Goal: Information Seeking & Learning: Learn about a topic

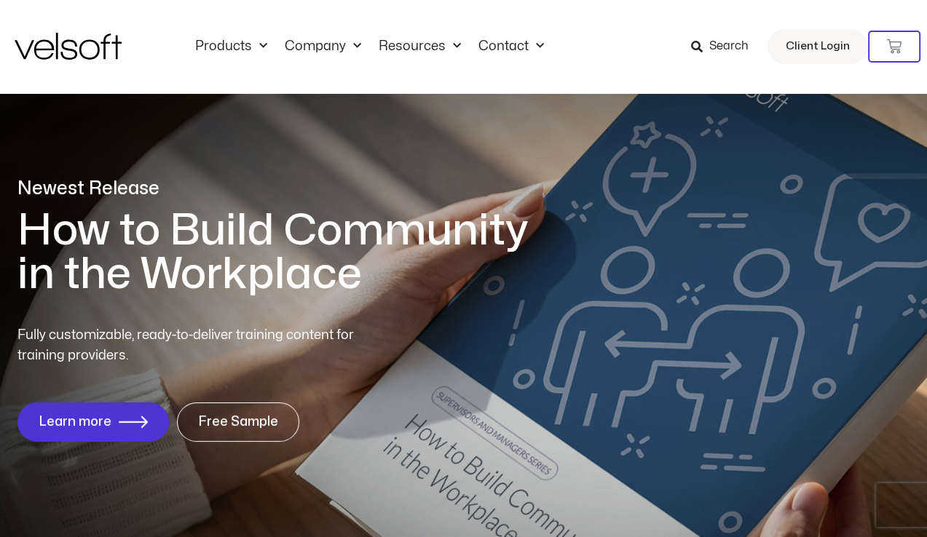
click at [734, 48] on span "Search" at bounding box center [728, 46] width 39 height 19
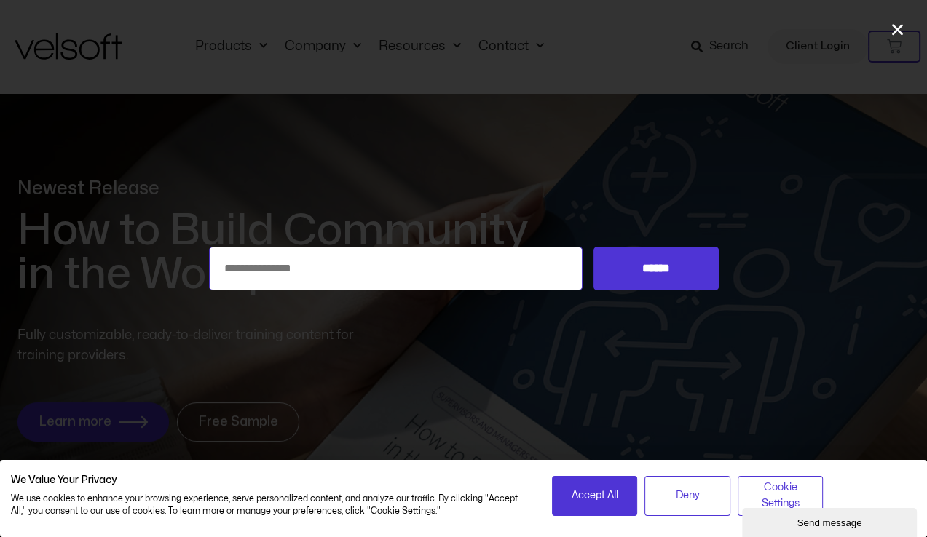
click at [341, 263] on input "Search for:" at bounding box center [396, 269] width 374 height 44
type input "*******"
click at [593, 247] on input "******" at bounding box center [655, 269] width 125 height 44
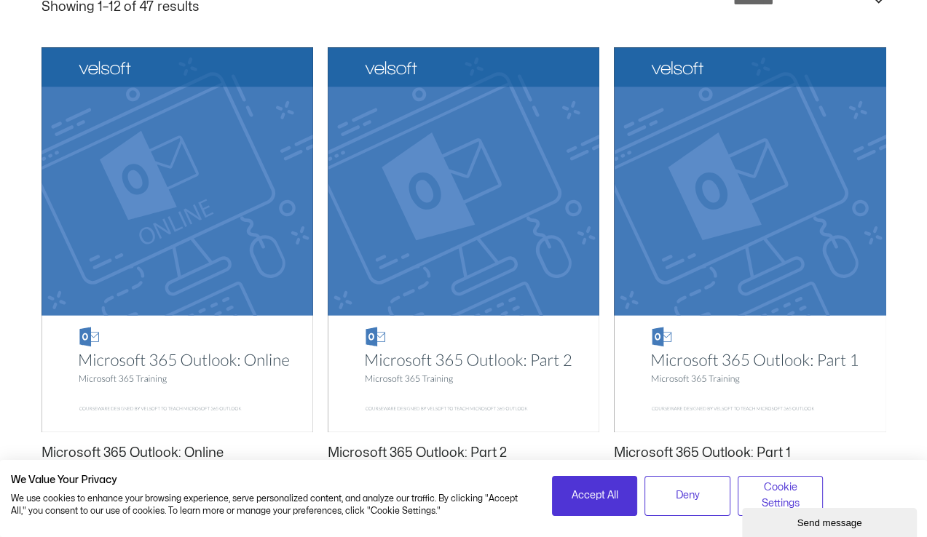
scroll to position [291, 0]
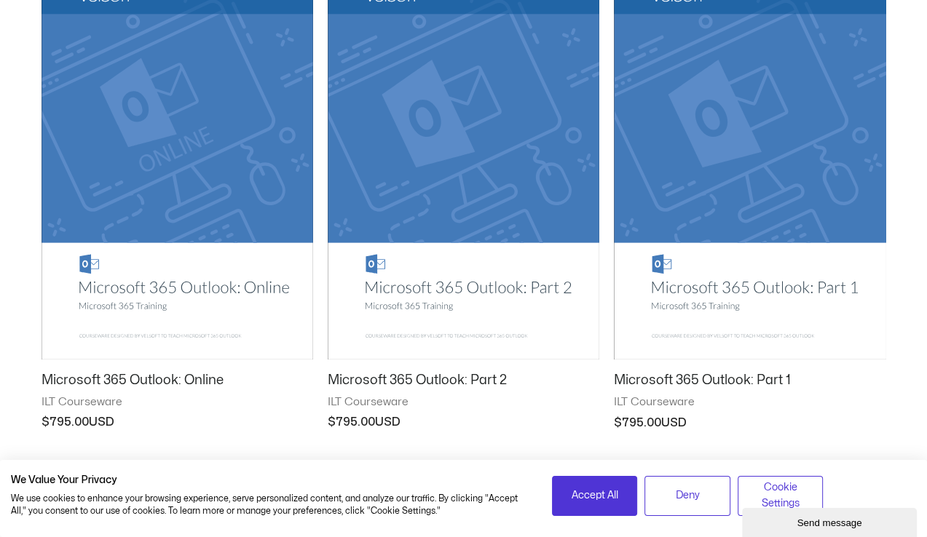
click at [746, 148] on img at bounding box center [750, 168] width 272 height 386
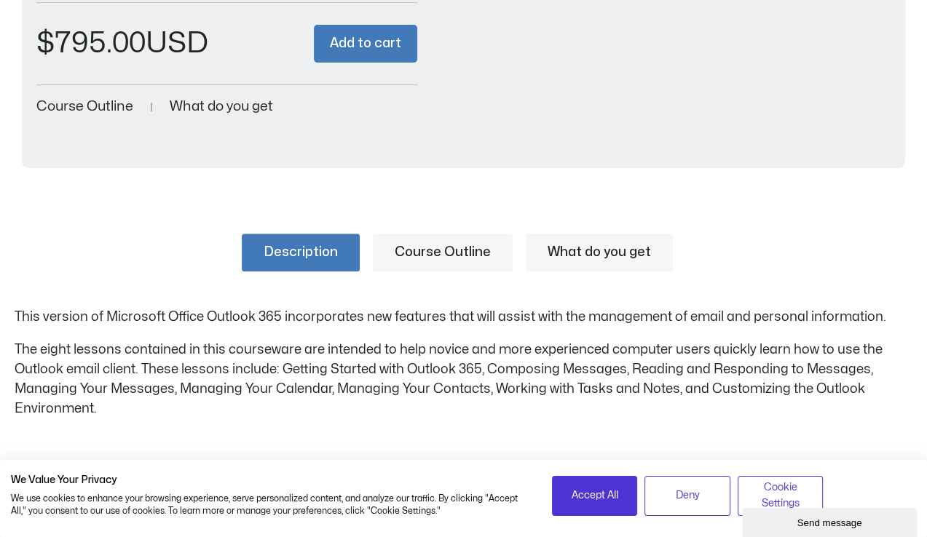
scroll to position [406, 0]
click at [481, 248] on link "Course Outline" at bounding box center [443, 253] width 140 height 38
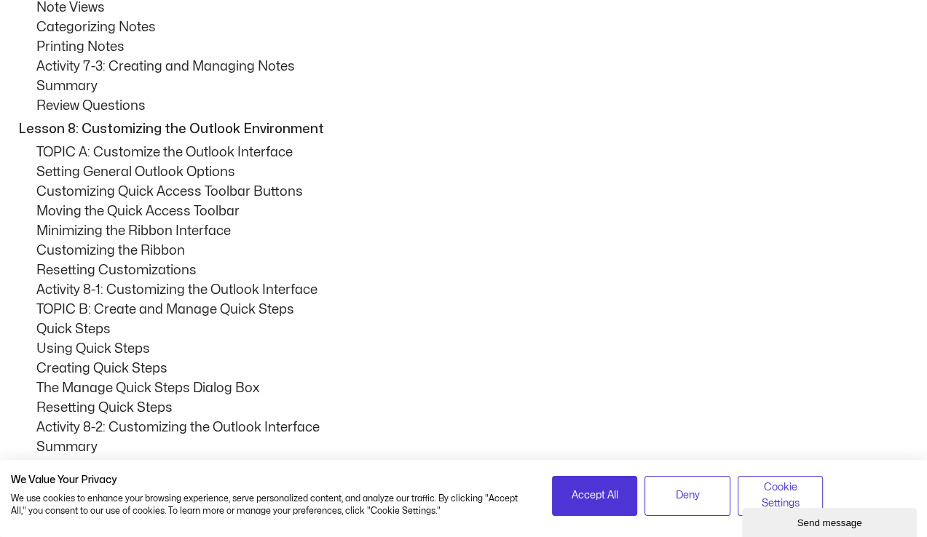
scroll to position [4733, 0]
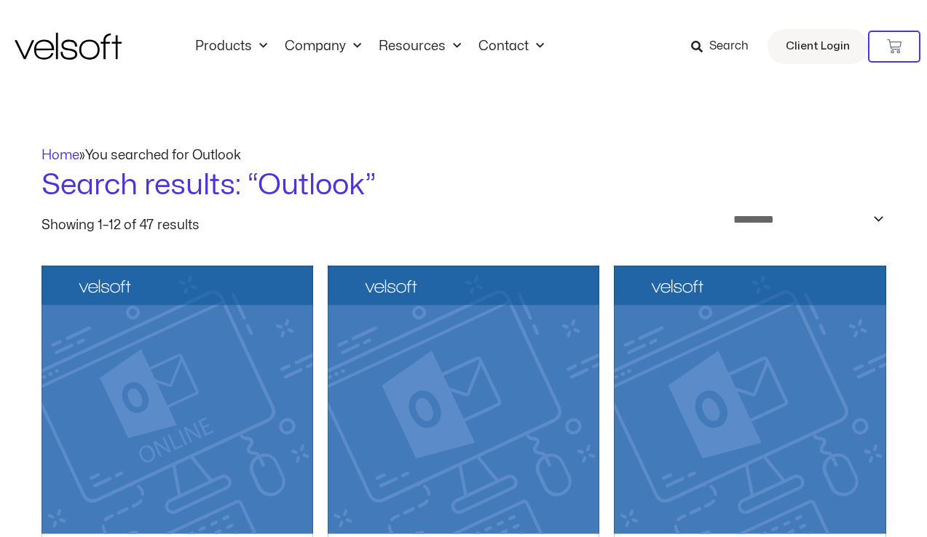
scroll to position [231, 0]
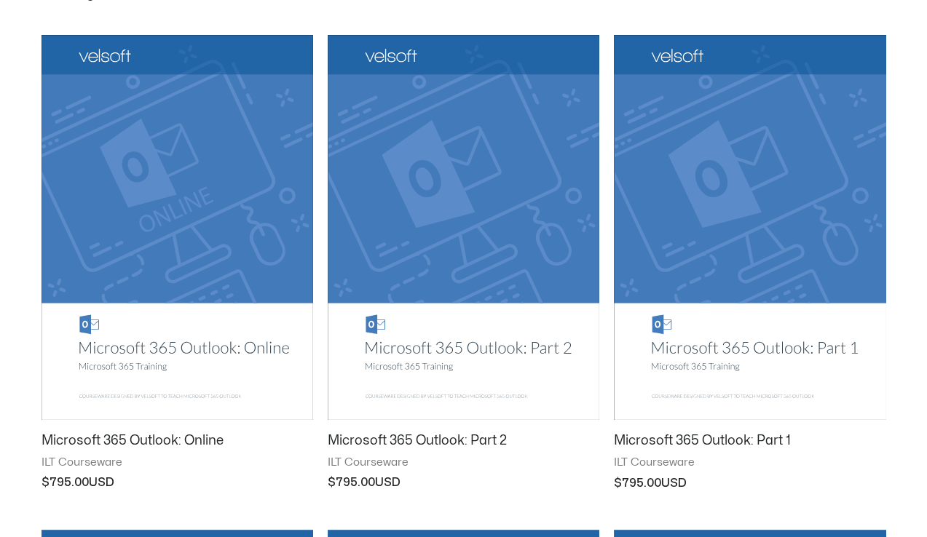
click at [182, 253] on img at bounding box center [178, 227] width 272 height 385
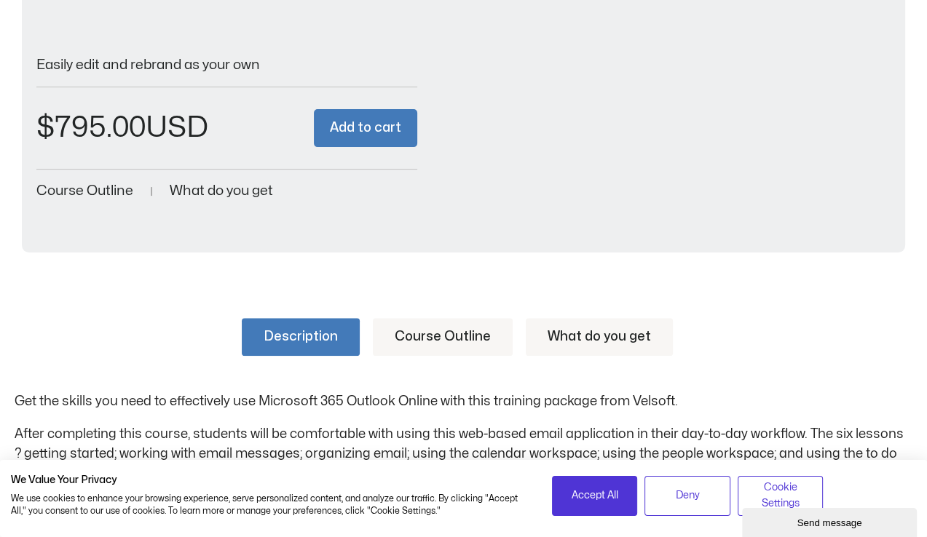
scroll to position [437, 0]
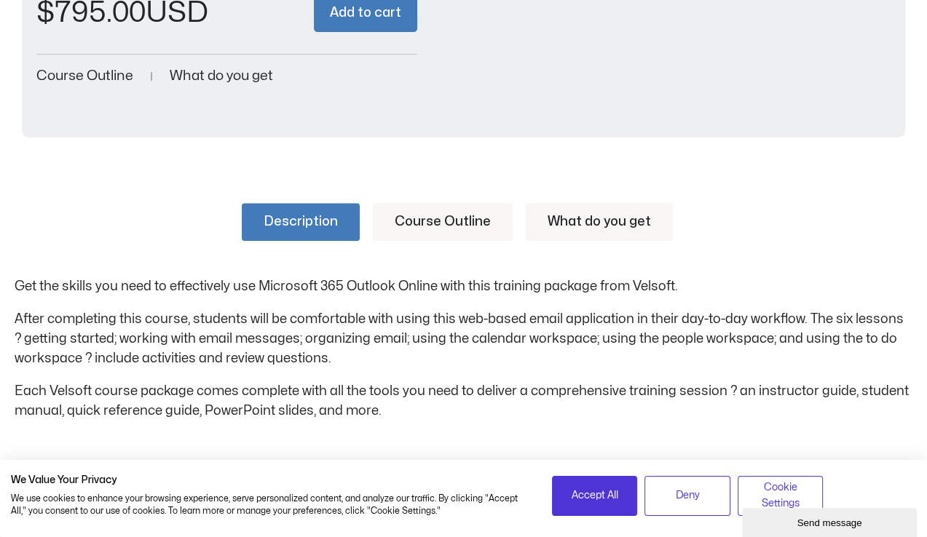
click at [446, 216] on link "Course Outline" at bounding box center [443, 222] width 140 height 38
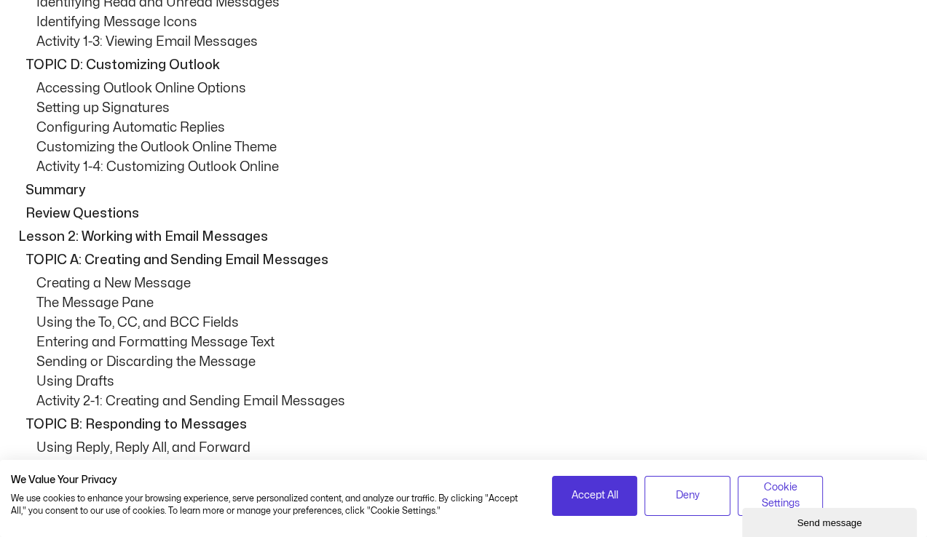
scroll to position [1238, 0]
